Goal: Manage account settings

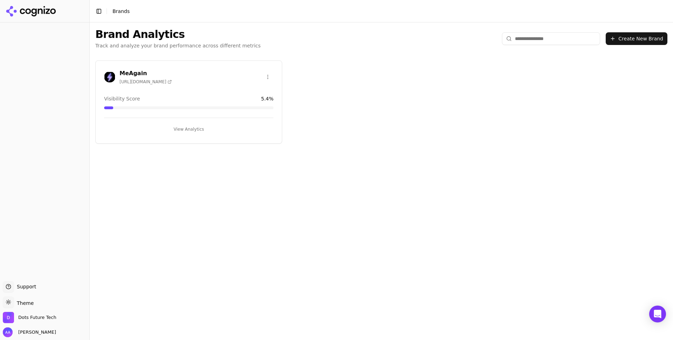
click at [128, 73] on h3 "MeAgain" at bounding box center [146, 73] width 52 height 8
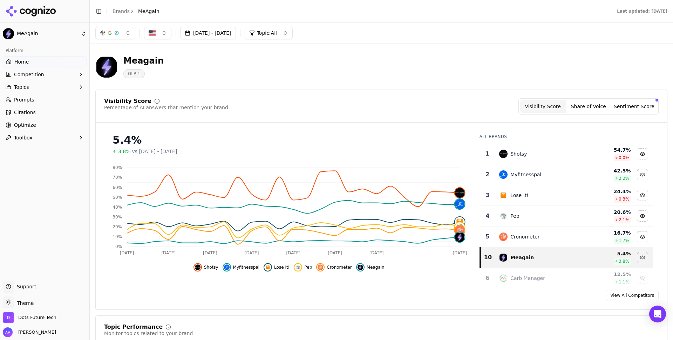
click at [203, 267] on button "Shotsy" at bounding box center [206, 267] width 25 height 8
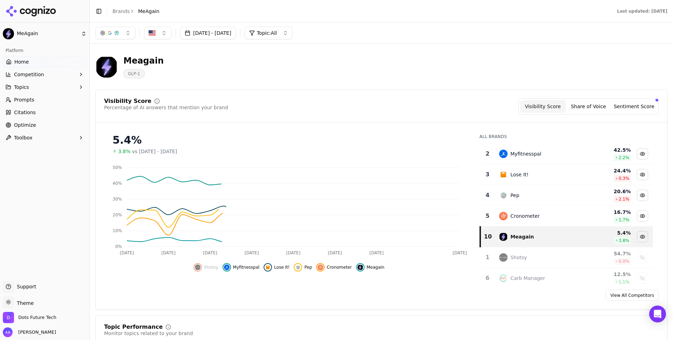
click at [239, 267] on span "Myfitnesspal" at bounding box center [246, 267] width 27 height 6
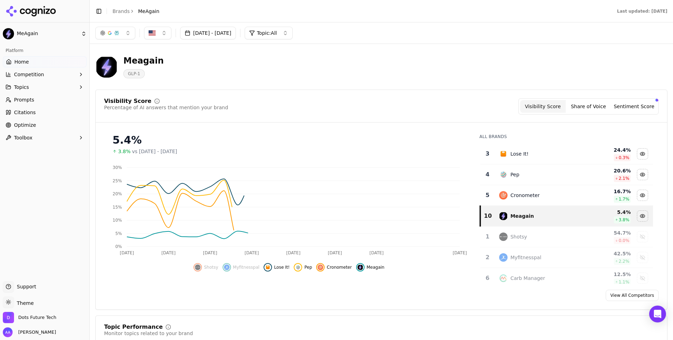
click at [283, 269] on span "Lose It!" at bounding box center [281, 267] width 15 height 6
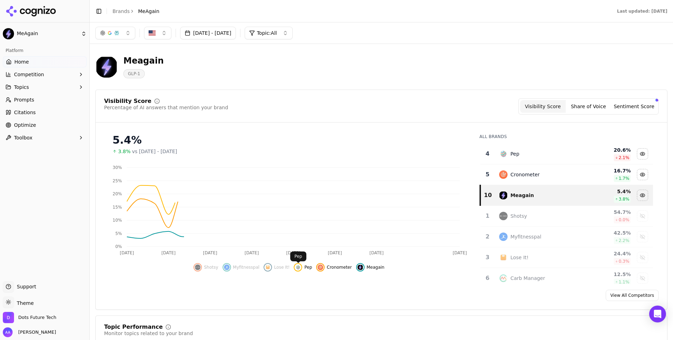
click at [302, 269] on div "Hide pep data" at bounding box center [298, 267] width 8 height 8
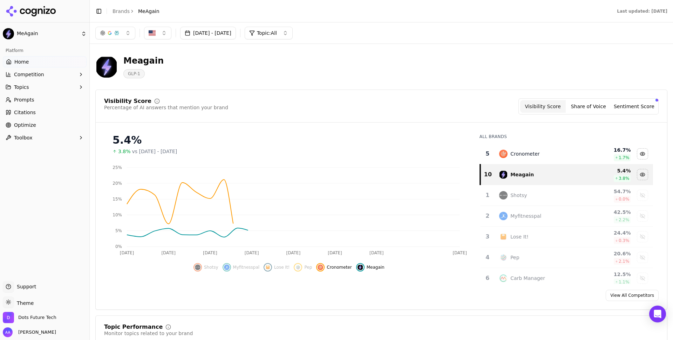
click at [335, 268] on span "Cronometer" at bounding box center [339, 267] width 25 height 6
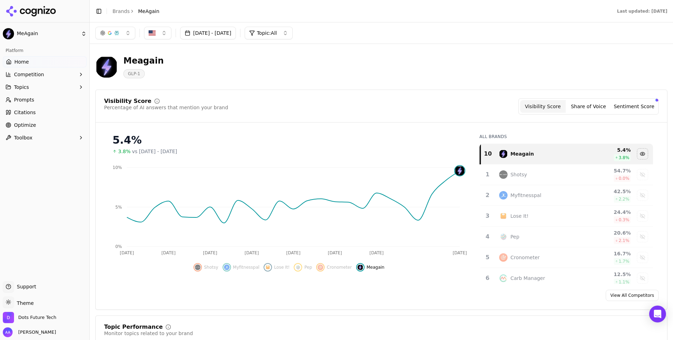
click at [233, 30] on button "Jul 29, 2025 - Aug 28, 2025" at bounding box center [208, 33] width 56 height 13
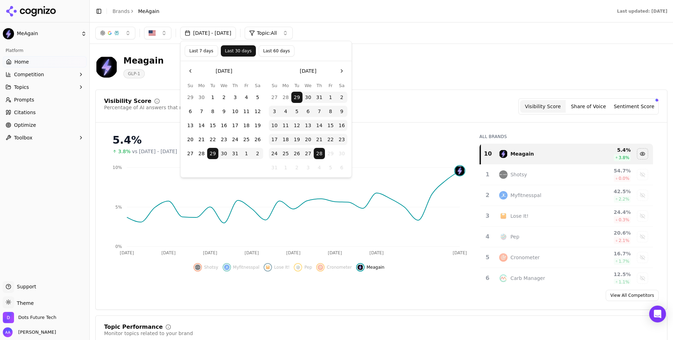
click at [271, 49] on button "Last 60 days" at bounding box center [277, 50] width 36 height 11
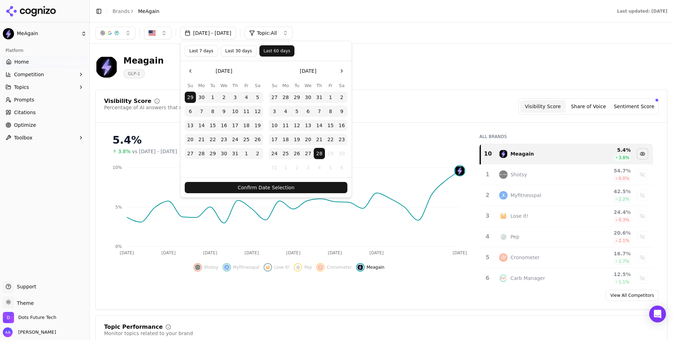
click at [297, 186] on button "Confirm Date Selection" at bounding box center [266, 187] width 163 height 11
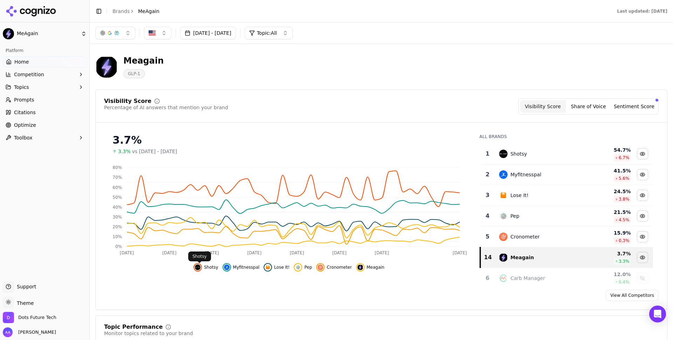
click at [200, 266] on img "Hide shotsy data" at bounding box center [198, 267] width 6 height 6
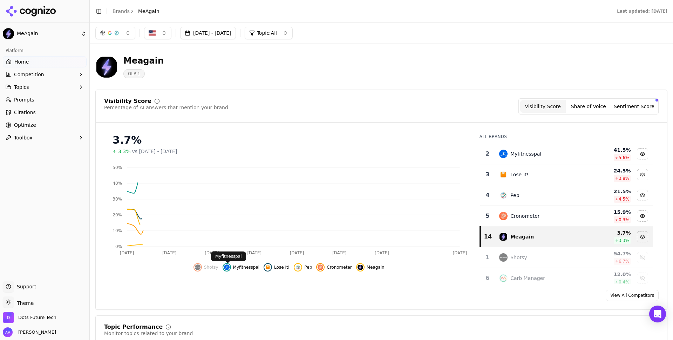
click at [237, 264] on span "Myfitnesspal" at bounding box center [246, 267] width 27 height 6
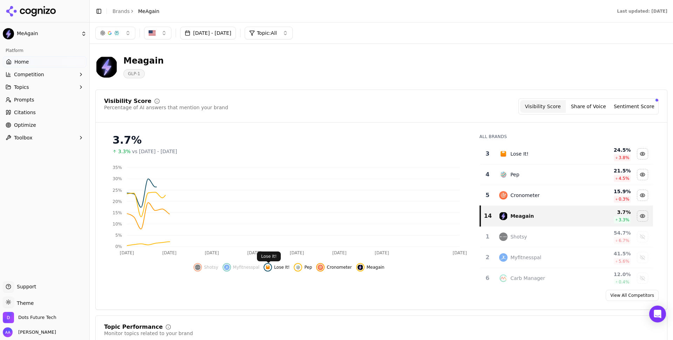
click at [285, 268] on span "Lose It!" at bounding box center [281, 267] width 15 height 6
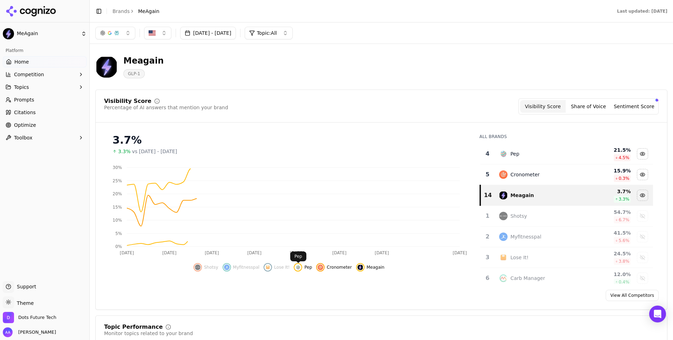
click at [306, 268] on span "Pep" at bounding box center [308, 267] width 8 height 6
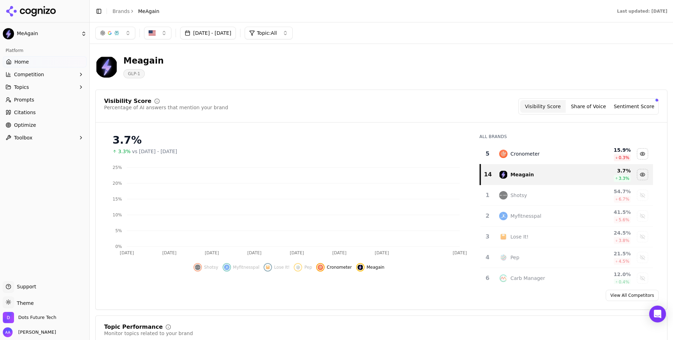
click at [329, 268] on span "Cronometer" at bounding box center [339, 267] width 25 height 6
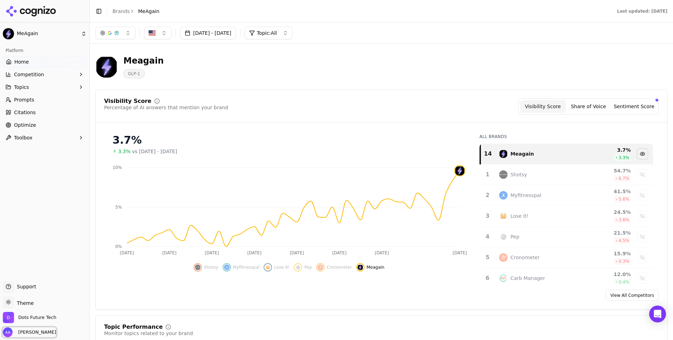
click at [36, 335] on span "Ameer Asghar" at bounding box center [35, 332] width 41 height 6
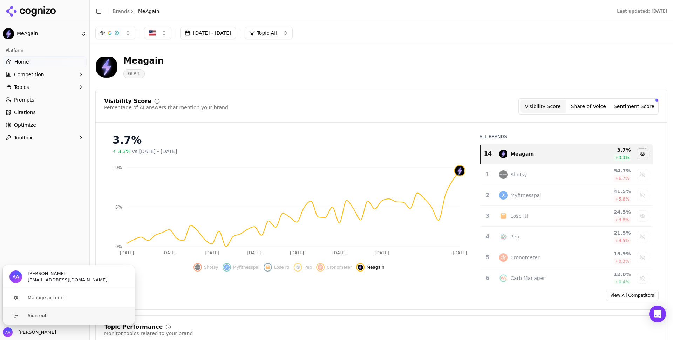
click at [43, 315] on button "Sign out" at bounding box center [68, 315] width 133 height 18
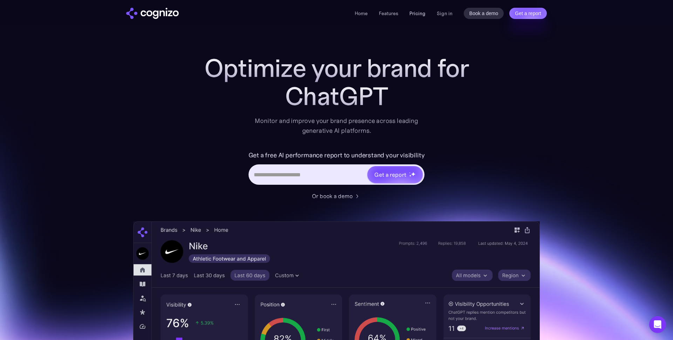
click at [417, 15] on link "Pricing" at bounding box center [418, 13] width 16 height 6
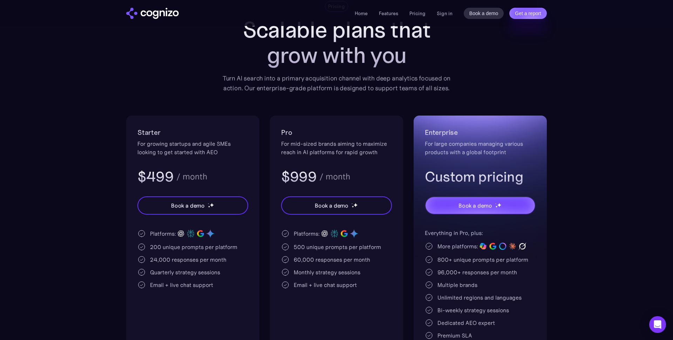
scroll to position [57, 0]
